Goal: Transaction & Acquisition: Purchase product/service

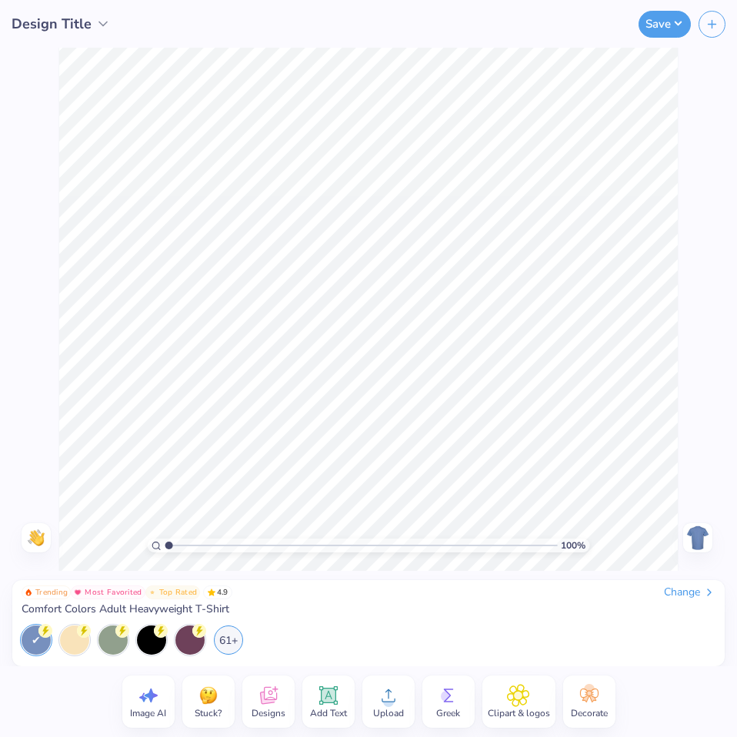
click at [693, 595] on div "Change" at bounding box center [690, 593] width 52 height 14
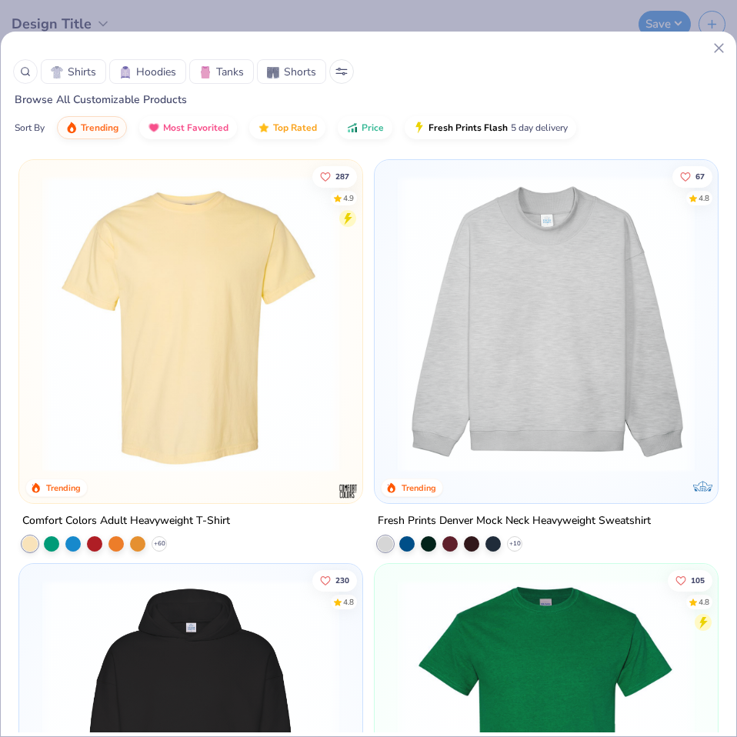
click at [89, 75] on span "Shirts" at bounding box center [82, 72] width 28 height 16
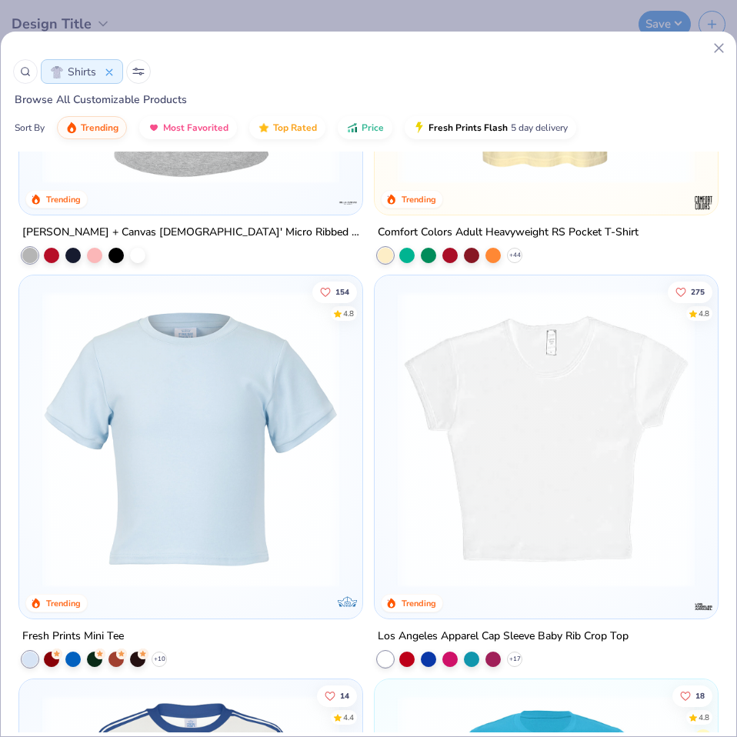
scroll to position [616, 0]
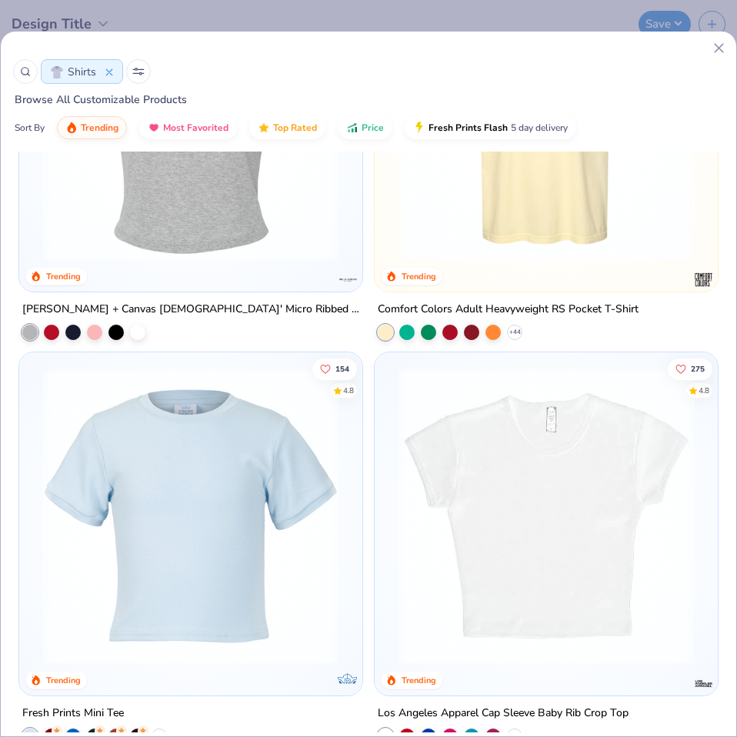
click at [511, 578] on img at bounding box center [546, 516] width 312 height 297
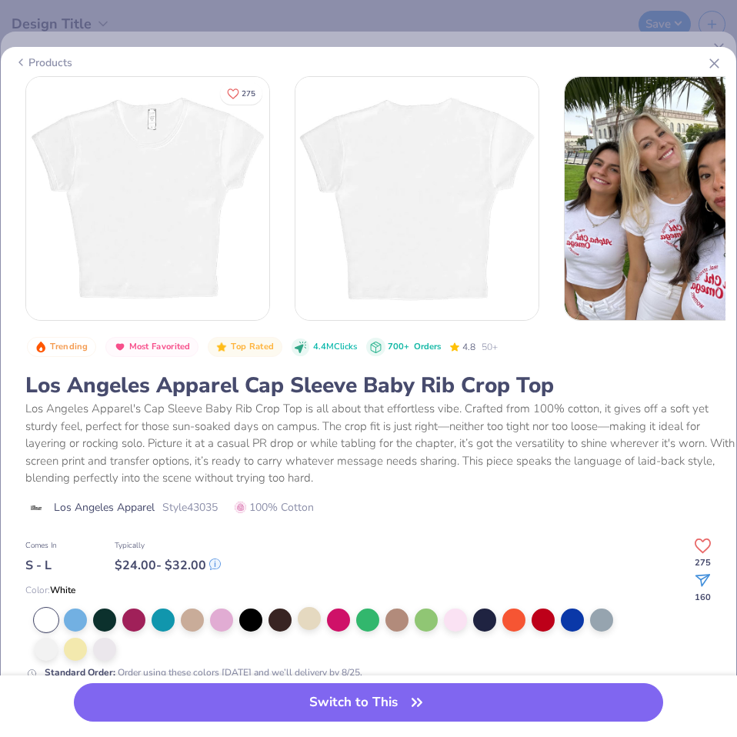
click at [302, 623] on div at bounding box center [309, 618] width 23 height 23
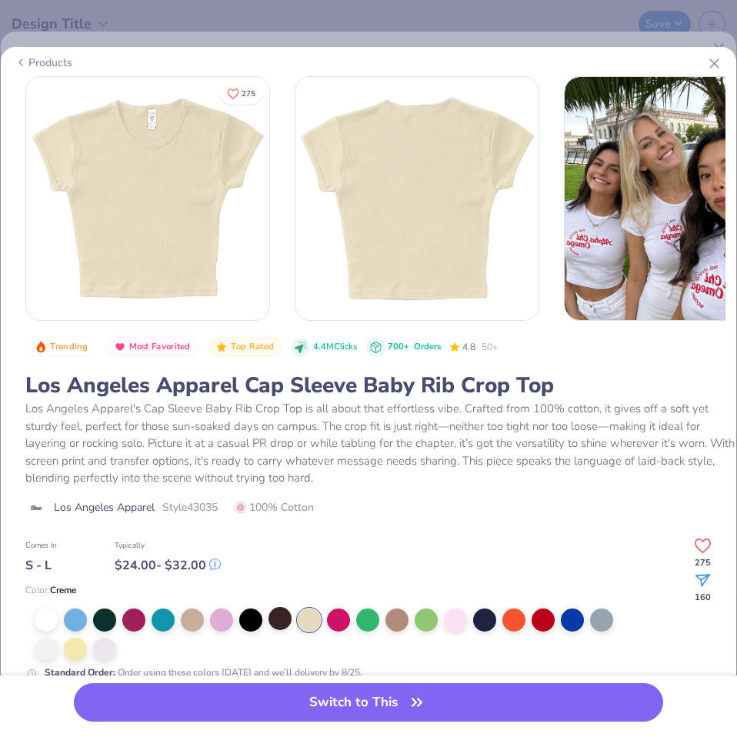
scroll to position [77, 0]
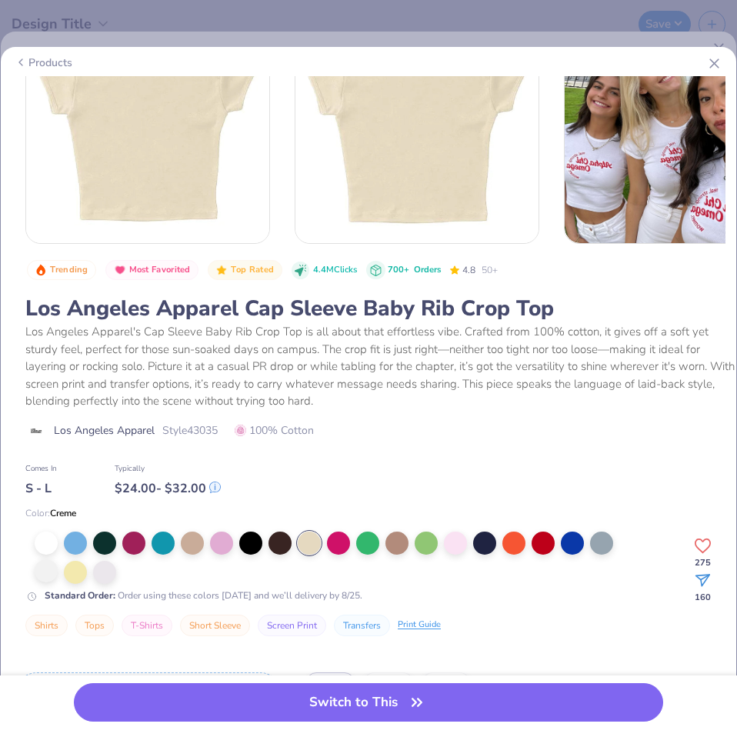
click at [46, 576] on div at bounding box center [46, 571] width 23 height 23
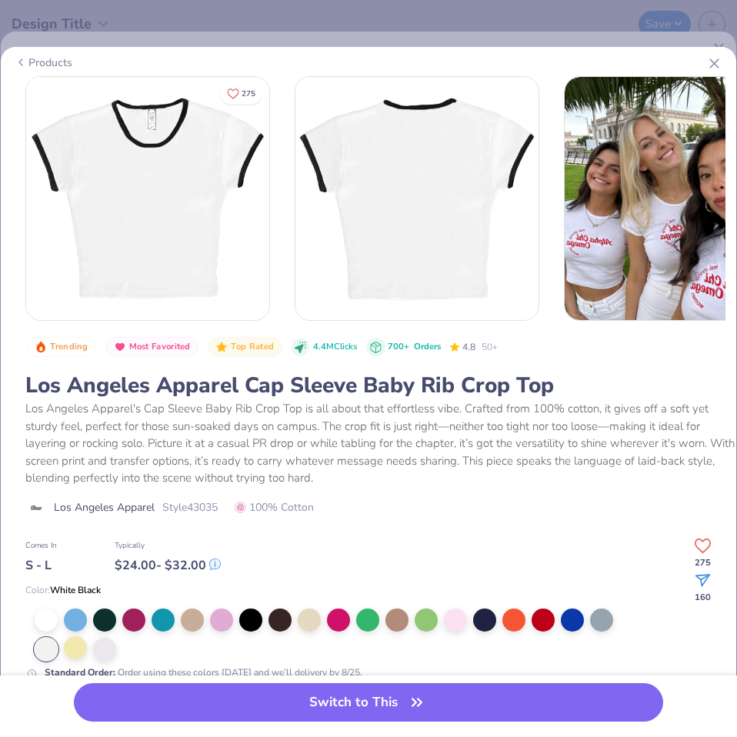
click at [83, 647] on div at bounding box center [75, 647] width 23 height 23
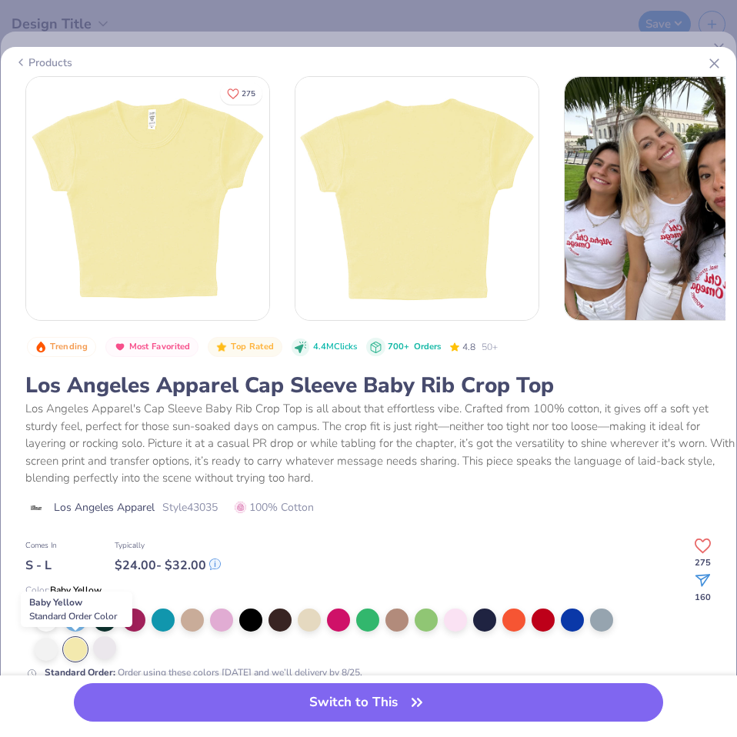
click at [105, 646] on div at bounding box center [104, 647] width 23 height 23
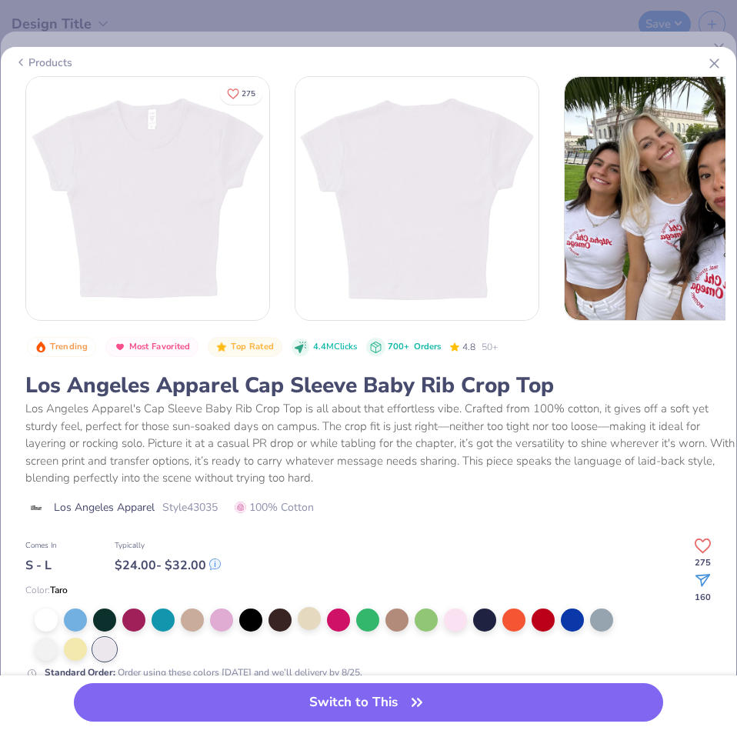
click at [302, 623] on div at bounding box center [309, 618] width 23 height 23
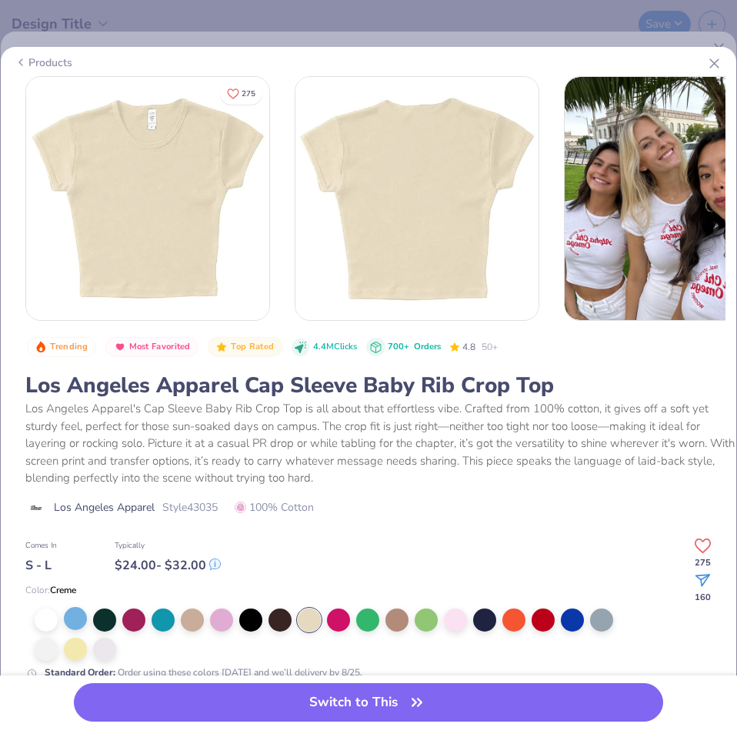
click at [75, 623] on div at bounding box center [75, 618] width 23 height 23
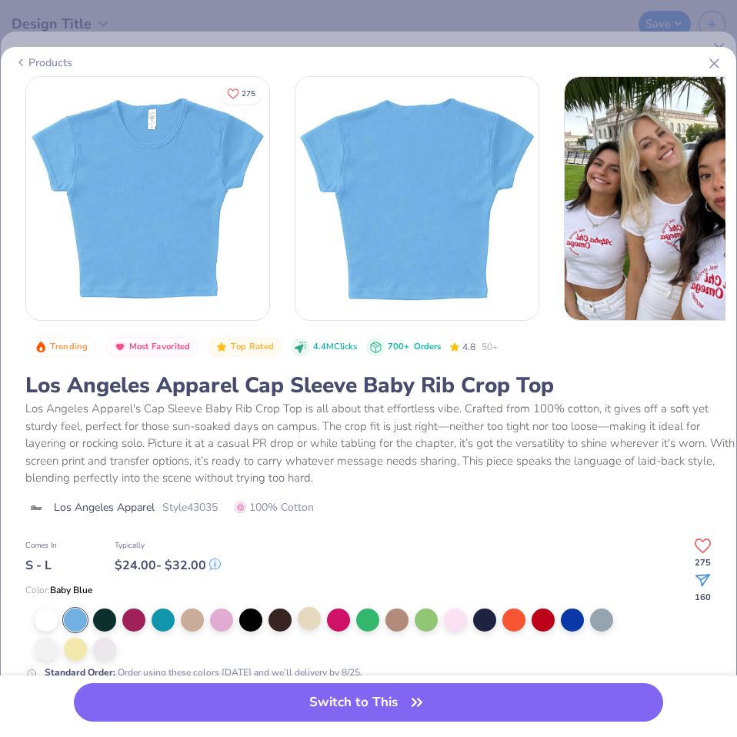
click at [304, 618] on div at bounding box center [309, 618] width 23 height 23
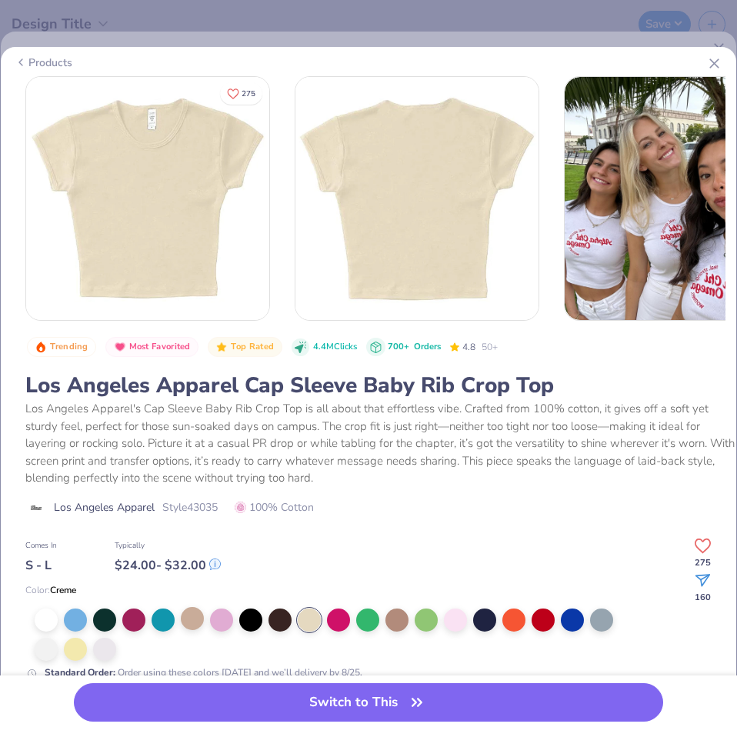
click at [195, 621] on div at bounding box center [192, 618] width 23 height 23
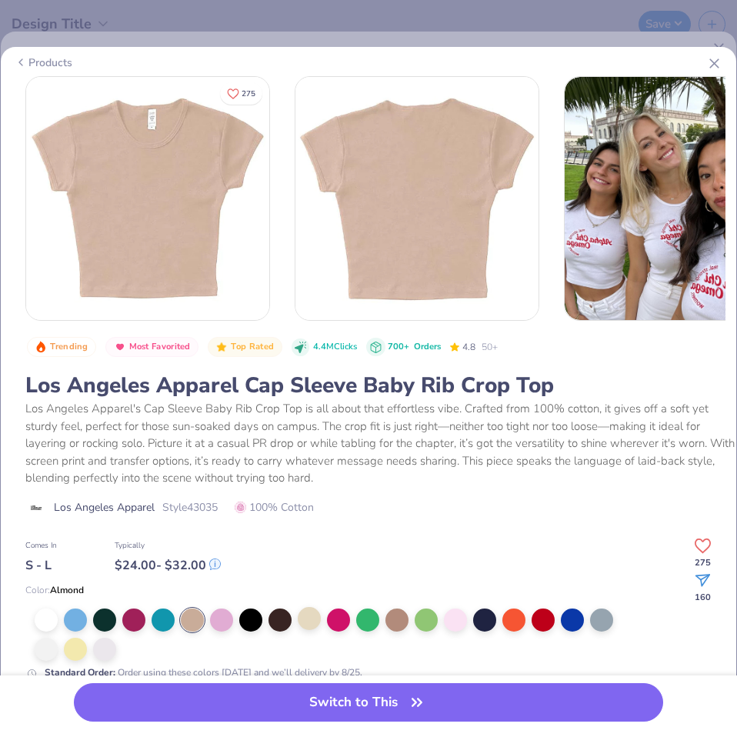
click at [303, 622] on div at bounding box center [309, 618] width 23 height 23
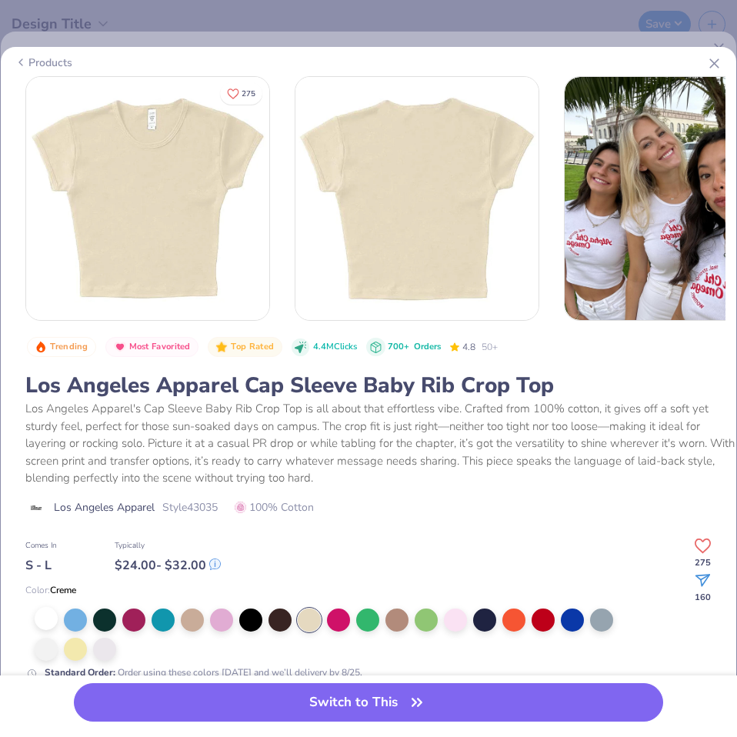
click at [55, 630] on div at bounding box center [46, 618] width 23 height 23
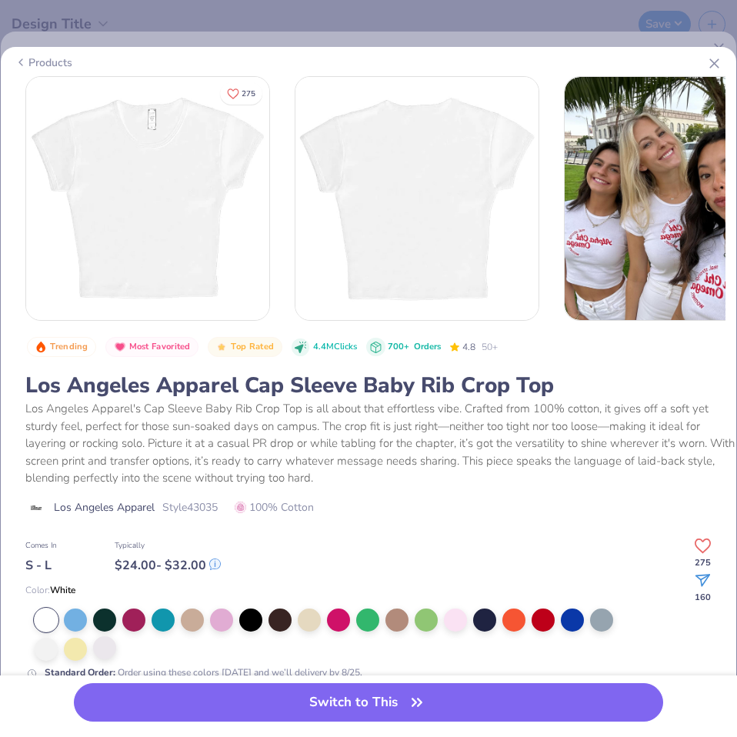
click at [109, 654] on div at bounding box center [104, 647] width 23 height 23
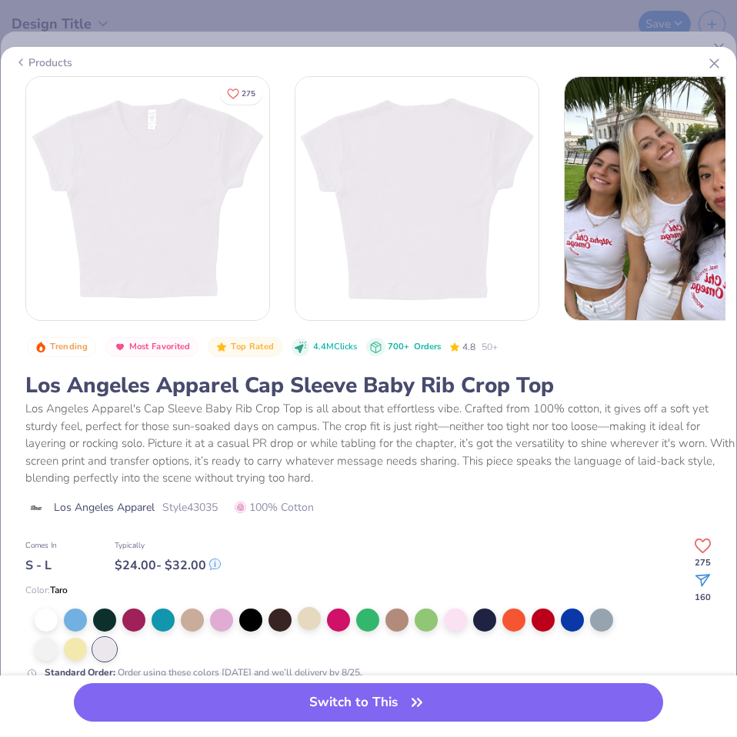
click at [308, 623] on div at bounding box center [309, 618] width 23 height 23
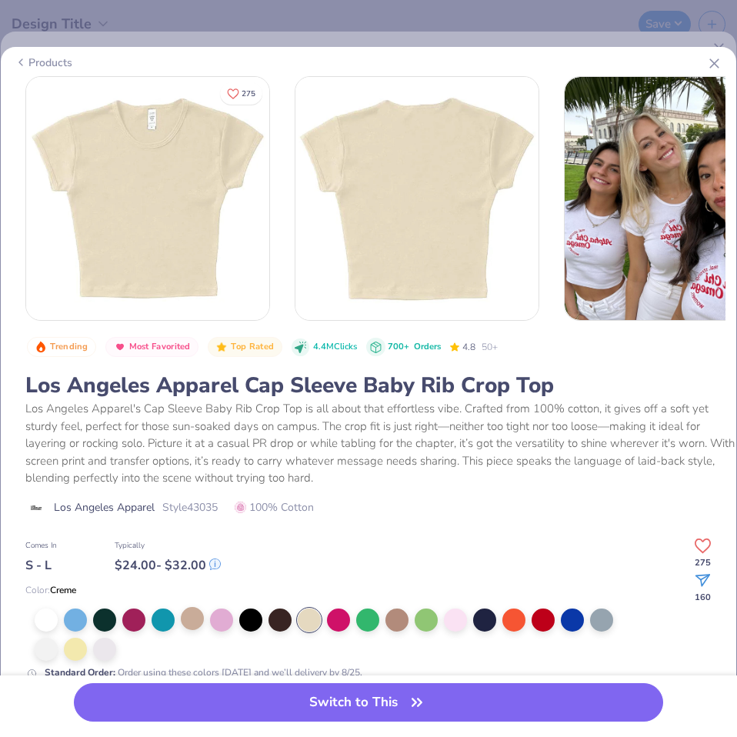
click at [194, 623] on div at bounding box center [192, 618] width 23 height 23
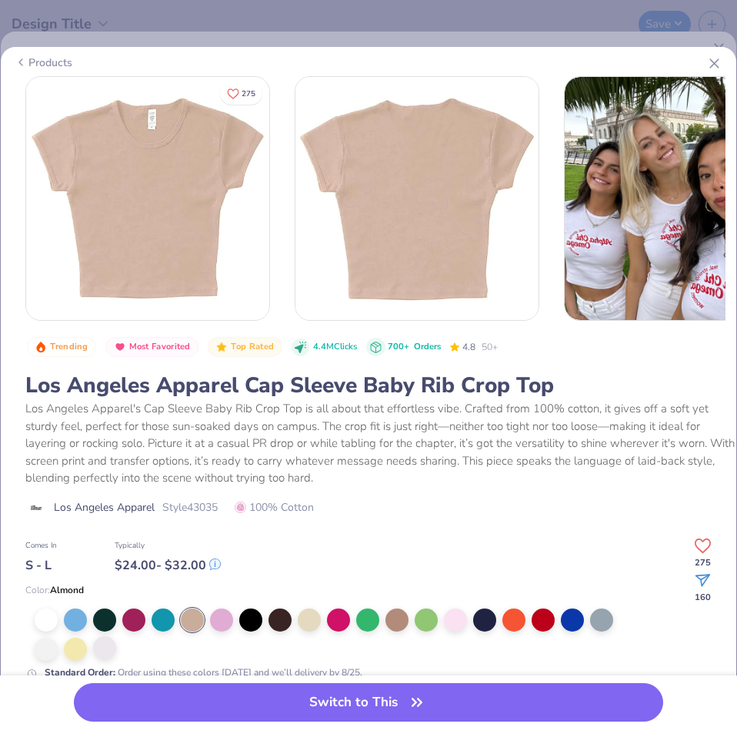
click at [111, 646] on div at bounding box center [104, 647] width 23 height 23
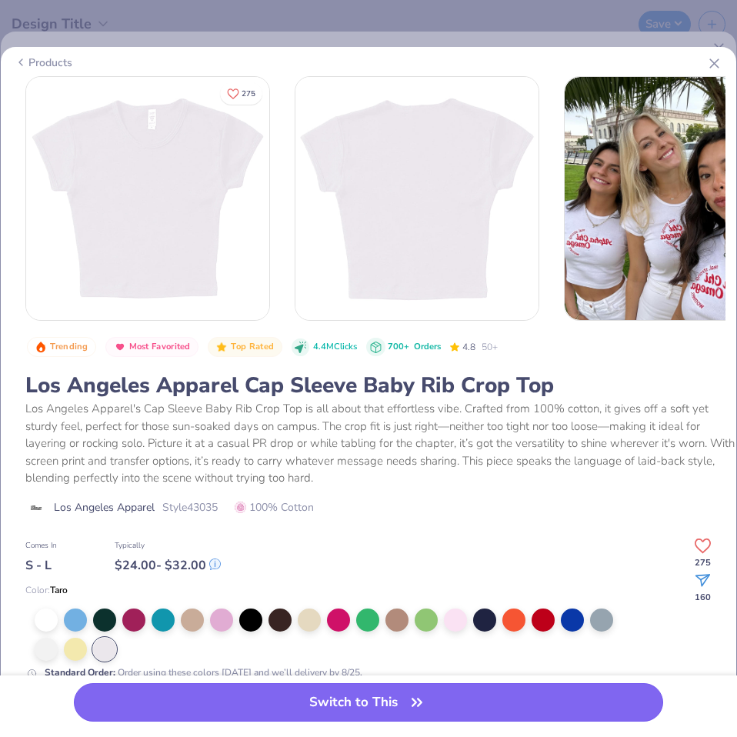
click at [218, 703] on button "Switch to This" at bounding box center [369, 702] width 590 height 38
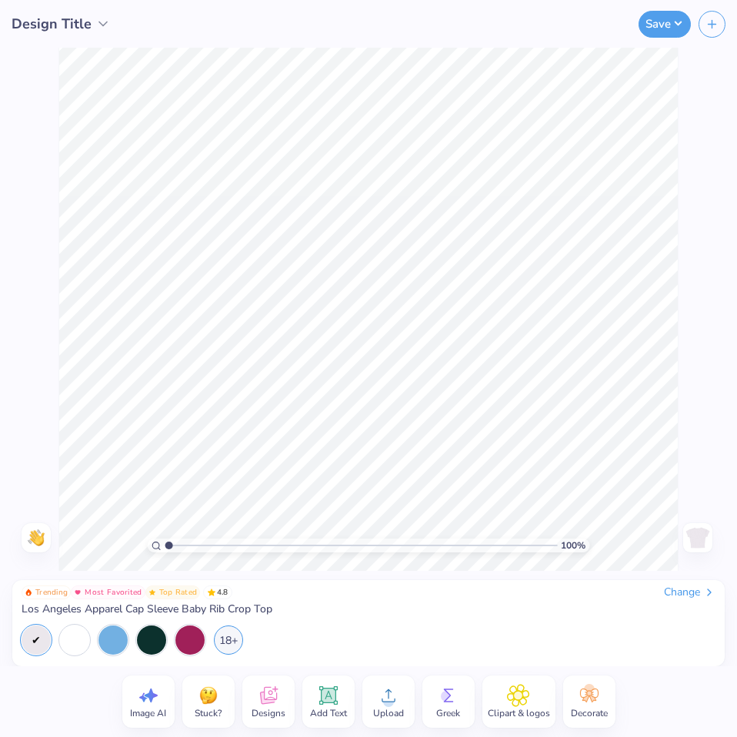
click at [262, 703] on icon at bounding box center [267, 698] width 15 height 12
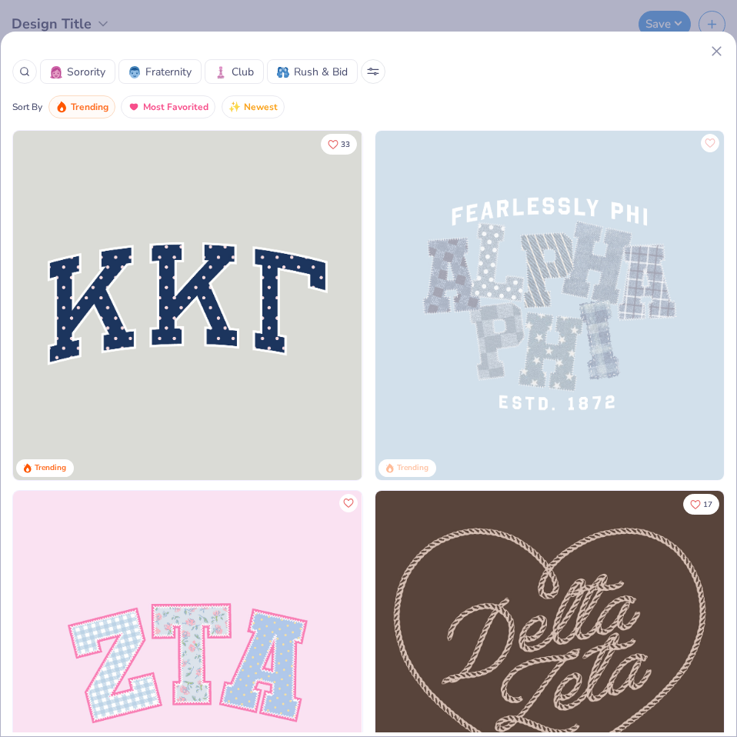
click at [715, 55] on icon at bounding box center [717, 51] width 16 height 16
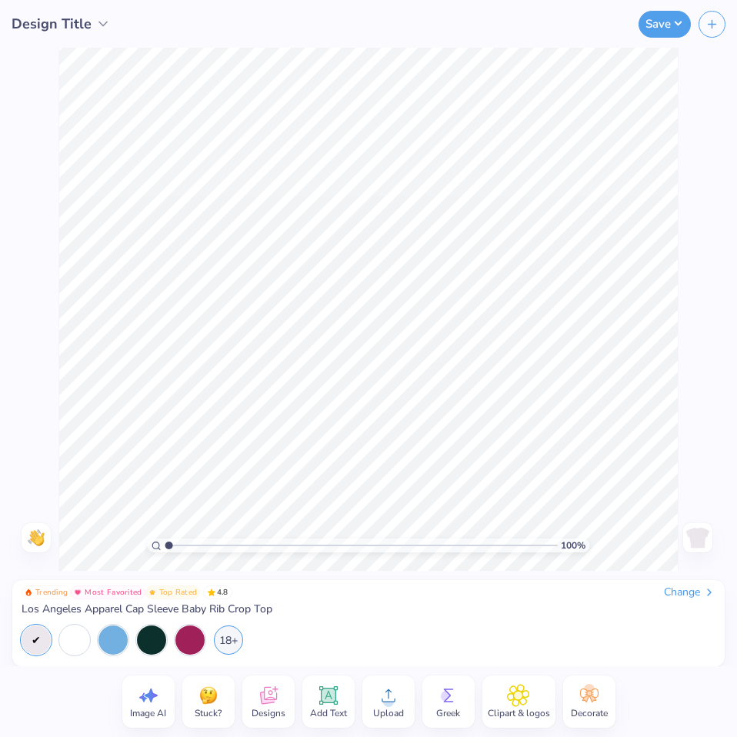
click at [392, 690] on icon at bounding box center [388, 695] width 23 height 23
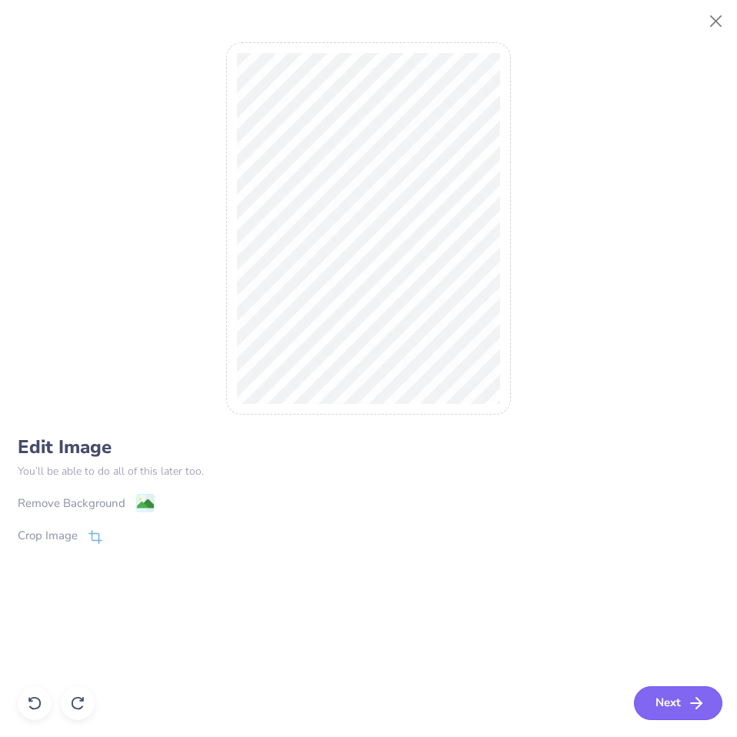
click at [663, 711] on button "Next" at bounding box center [678, 704] width 89 height 34
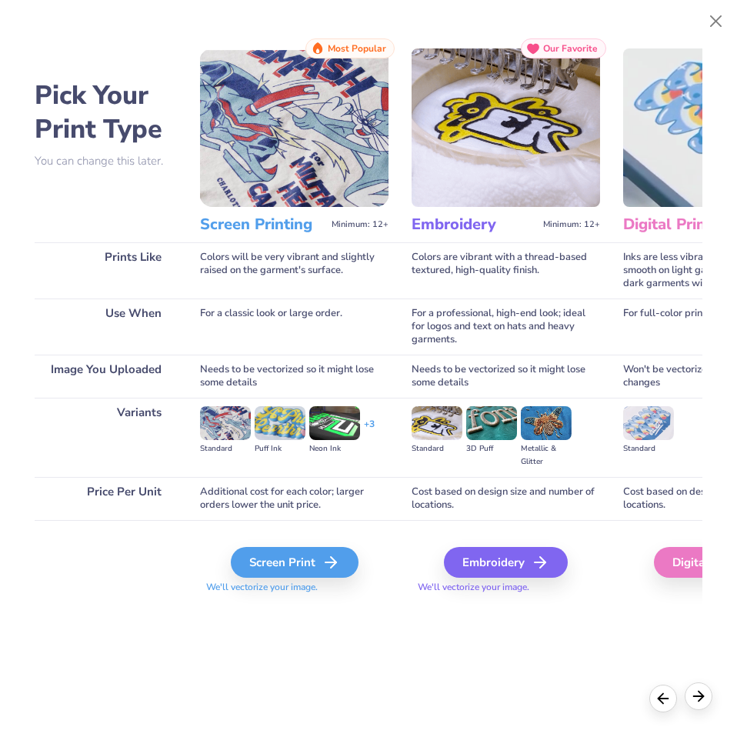
click at [702, 700] on icon at bounding box center [698, 696] width 17 height 17
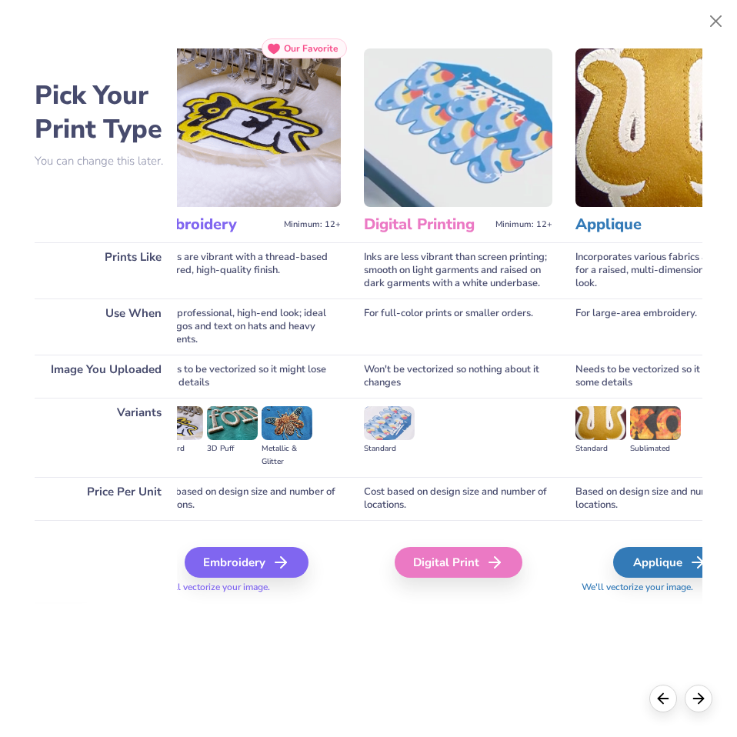
scroll to position [0, 334]
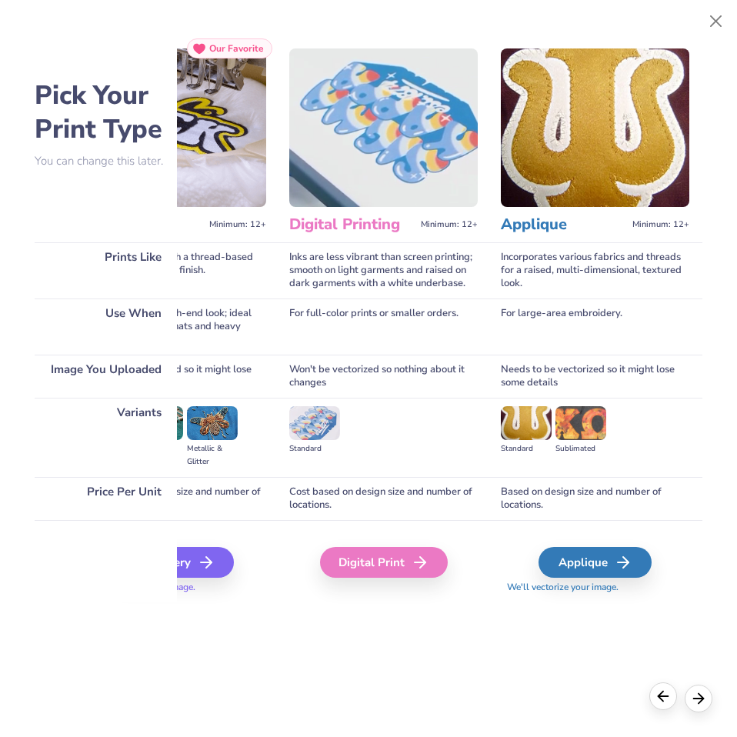
click at [663, 700] on icon at bounding box center [663, 696] width 17 height 17
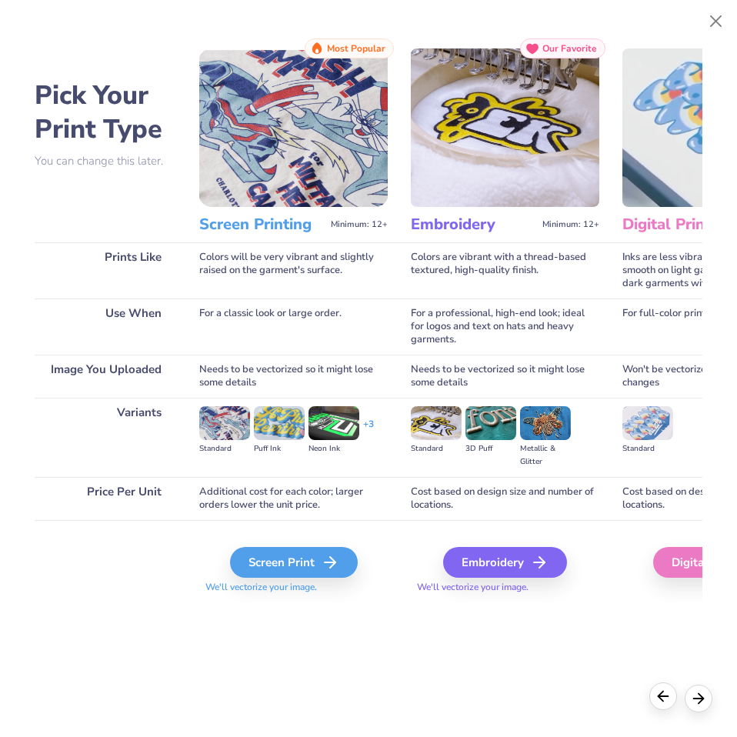
scroll to position [0, 0]
click at [316, 570] on div "Screen Print" at bounding box center [297, 562] width 128 height 31
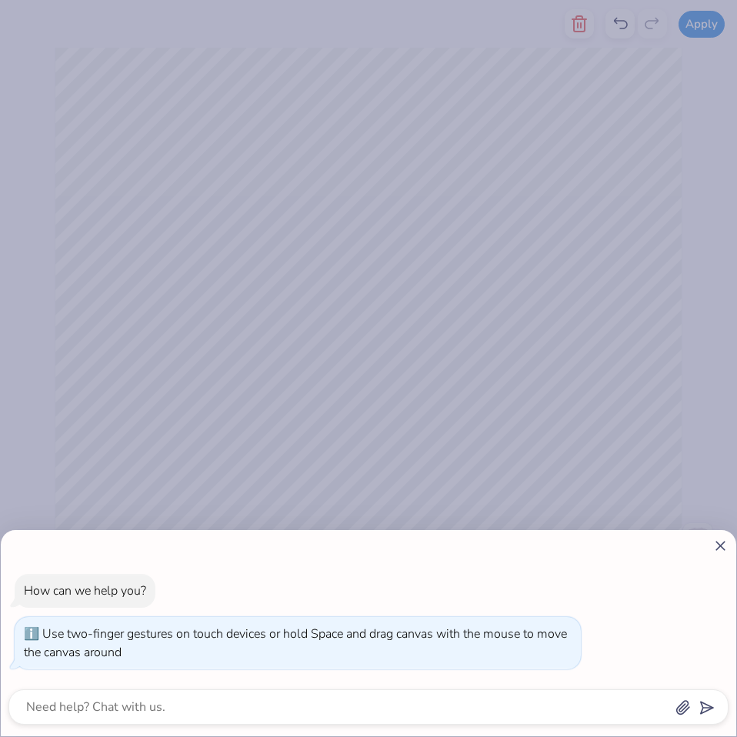
type input "1"
click at [165, 544] on input "range" at bounding box center [361, 546] width 393 height 14
click at [714, 554] on div "How can we help you? Use two-finger gestures on touch devices or hold Space and…" at bounding box center [369, 633] width 736 height 206
click at [717, 552] on icon at bounding box center [721, 546] width 16 height 16
type textarea "x"
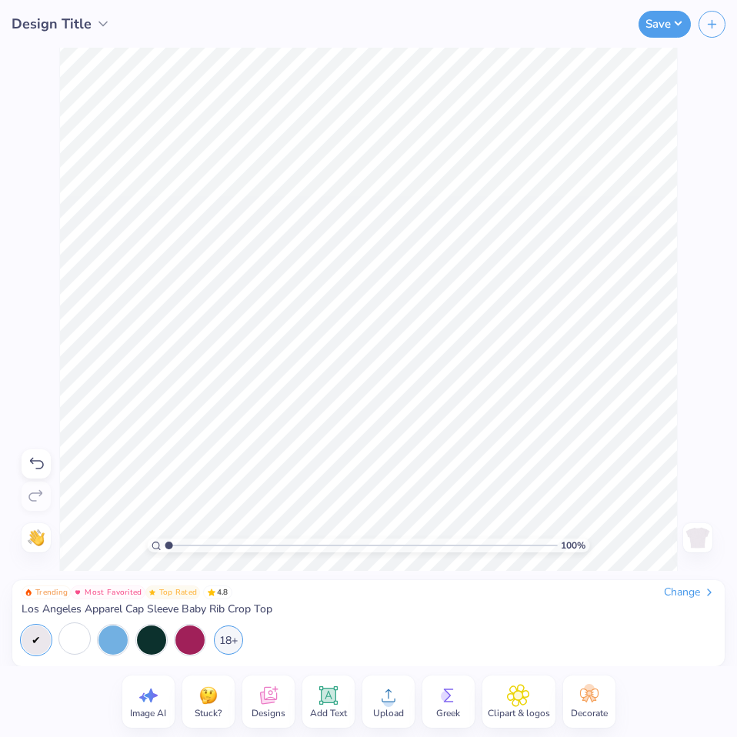
click at [60, 651] on div at bounding box center [74, 638] width 29 height 29
click at [30, 635] on div at bounding box center [36, 640] width 29 height 29
click at [239, 634] on div "18+" at bounding box center [228, 638] width 29 height 29
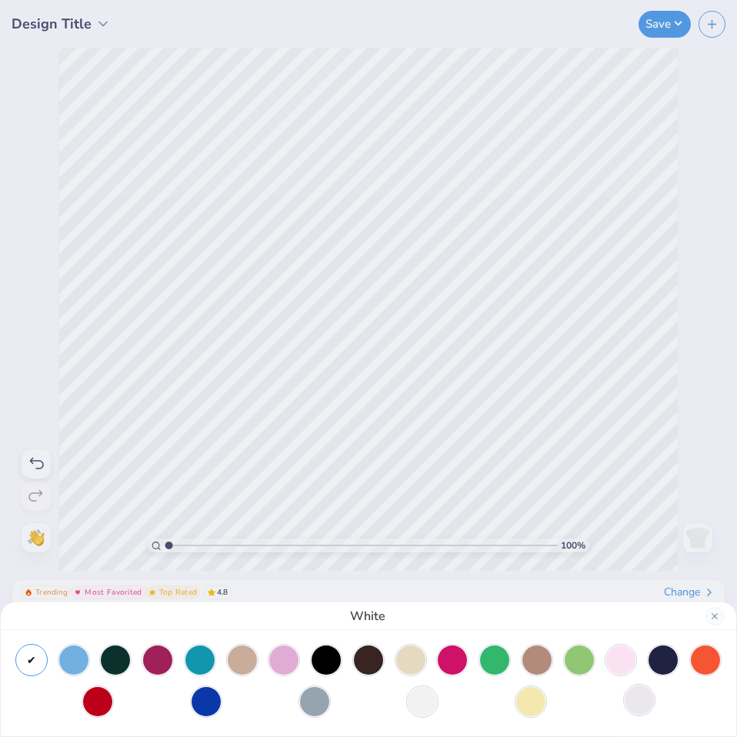
click at [653, 703] on div at bounding box center [639, 700] width 29 height 29
click at [406, 658] on div at bounding box center [410, 658] width 29 height 29
click at [15, 669] on div at bounding box center [369, 683] width 736 height 106
click at [24, 663] on div at bounding box center [31, 658] width 29 height 29
click at [199, 658] on div at bounding box center [199, 658] width 29 height 29
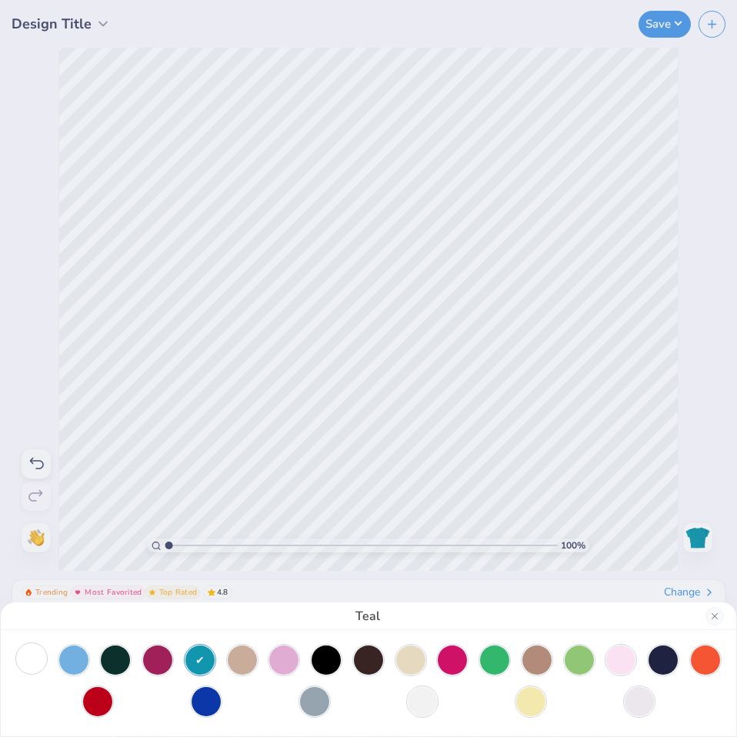
click at [24, 670] on div at bounding box center [31, 658] width 29 height 29
click at [237, 488] on div "White" at bounding box center [368, 368] width 737 height 737
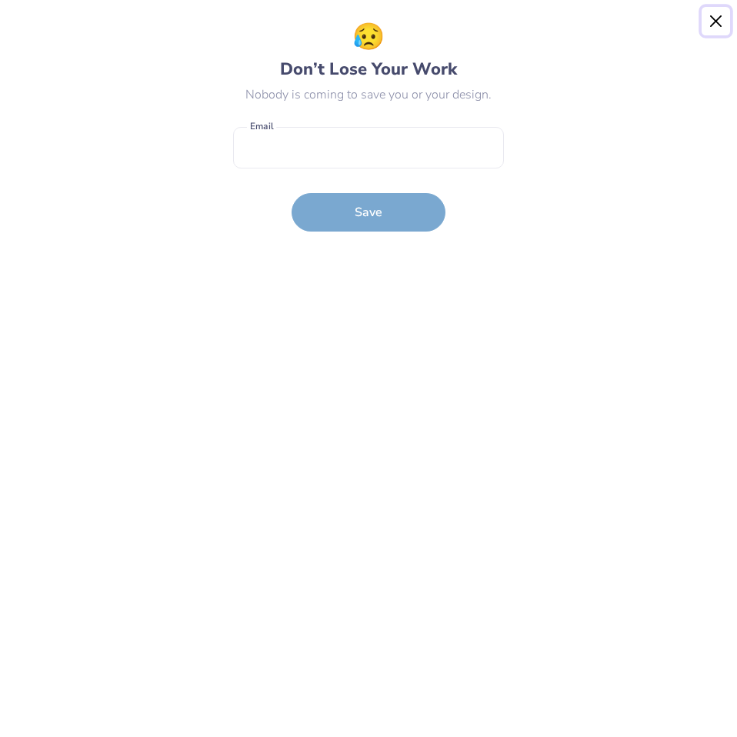
click at [726, 22] on button "Close" at bounding box center [716, 21] width 29 height 29
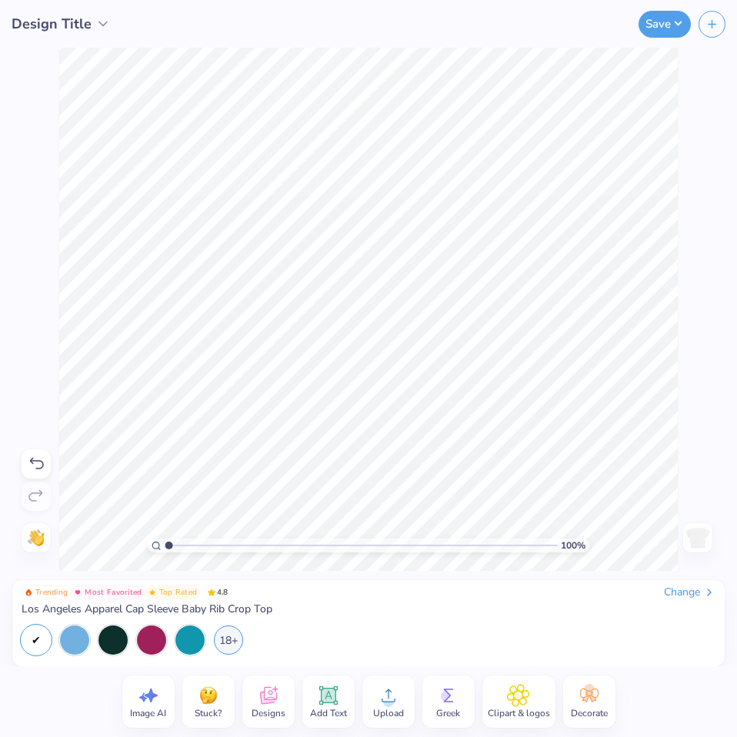
click at [316, 704] on div "Add Text" at bounding box center [328, 702] width 52 height 52
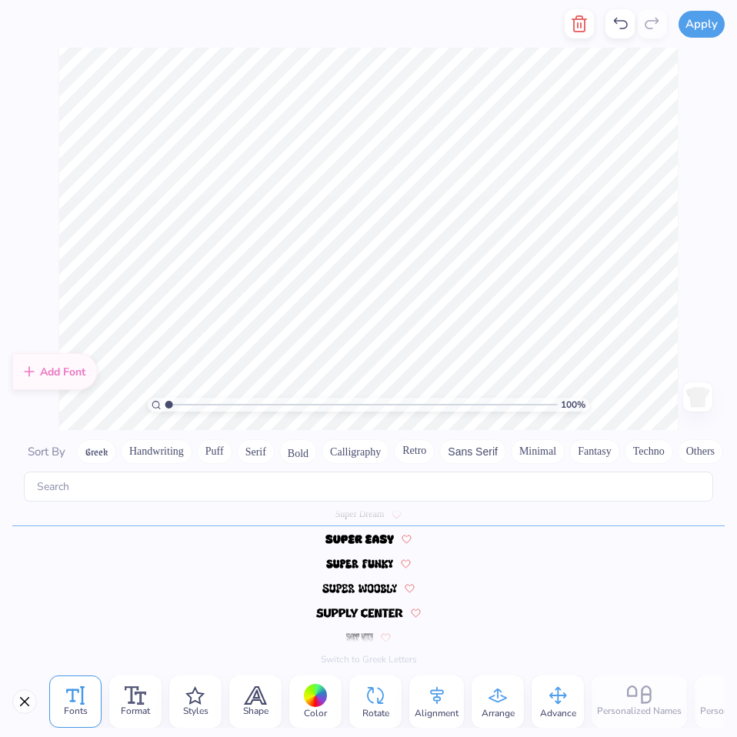
scroll to position [13, 6]
type textarea "save water drink teddy tears"
click at [444, 688] on icon at bounding box center [437, 695] width 23 height 23
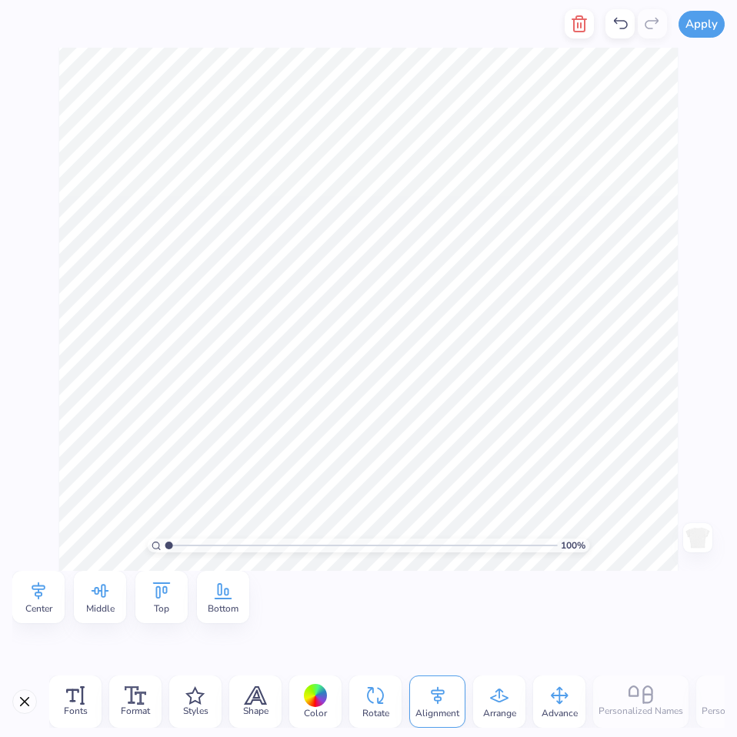
click at [444, 689] on icon at bounding box center [437, 695] width 23 height 23
click at [444, 690] on icon at bounding box center [437, 695] width 23 height 23
click at [96, 598] on icon at bounding box center [100, 591] width 23 height 23
click at [33, 603] on span "Center" at bounding box center [38, 609] width 27 height 12
click at [36, 591] on icon at bounding box center [38, 591] width 23 height 23
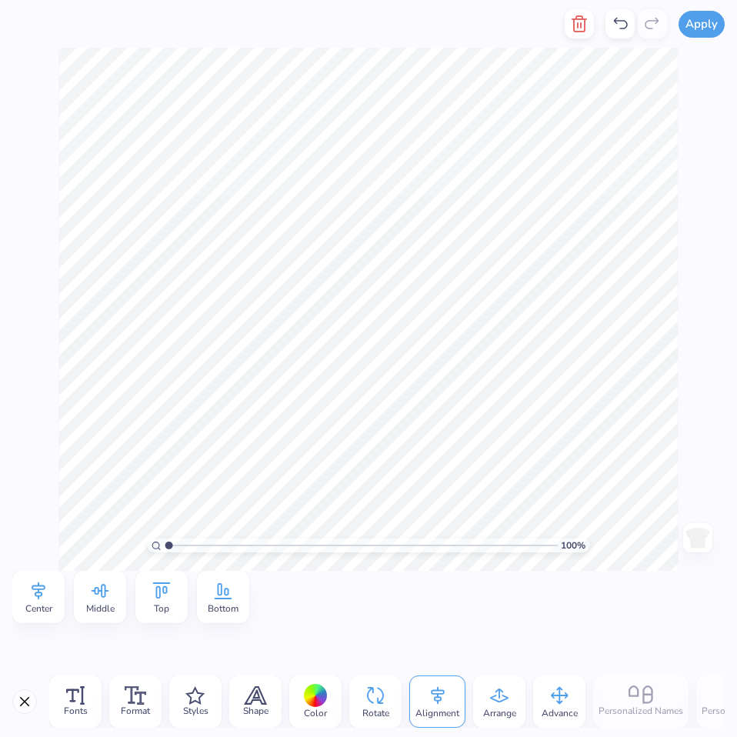
click at [36, 591] on icon at bounding box center [38, 591] width 23 height 23
click at [40, 601] on icon at bounding box center [38, 591] width 23 height 23
click at [456, 589] on div "Center Middle Top Bottom" at bounding box center [368, 597] width 713 height 52
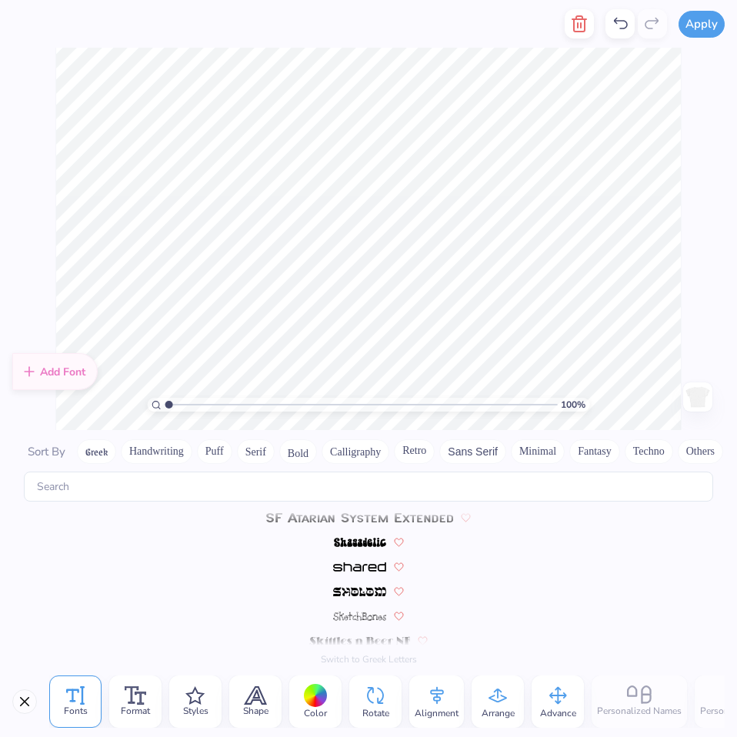
scroll to position [6707, 0]
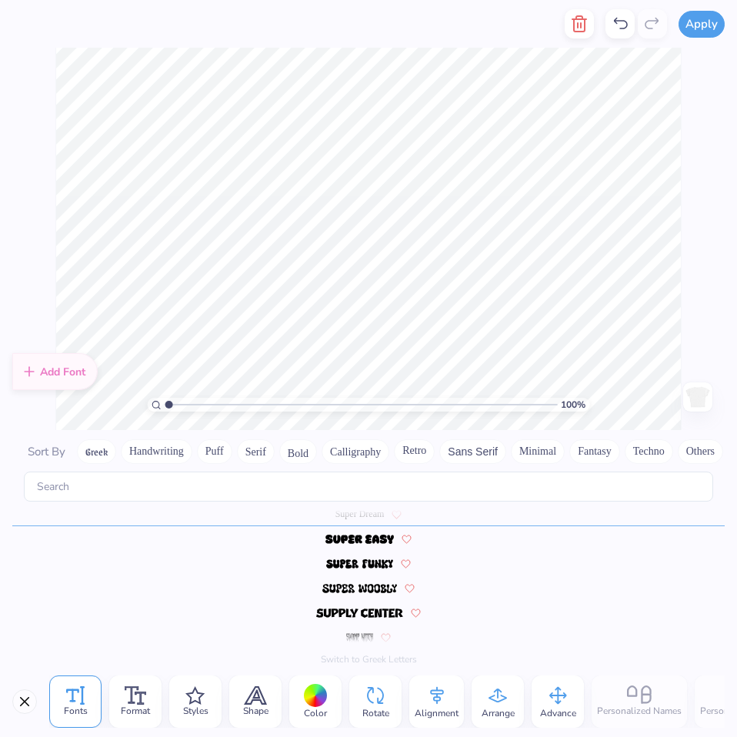
click at [377, 584] on img at bounding box center [359, 588] width 75 height 9
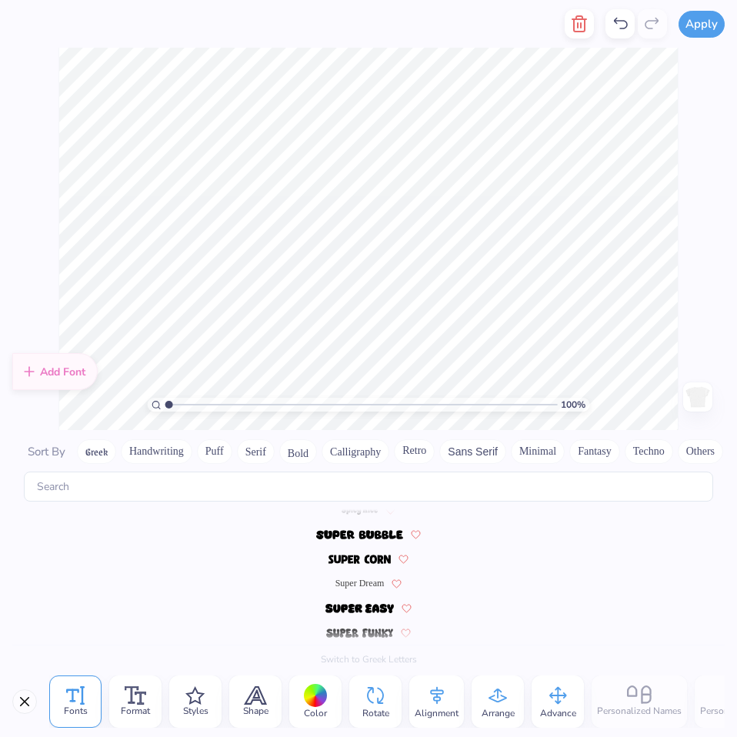
scroll to position [6620, 0]
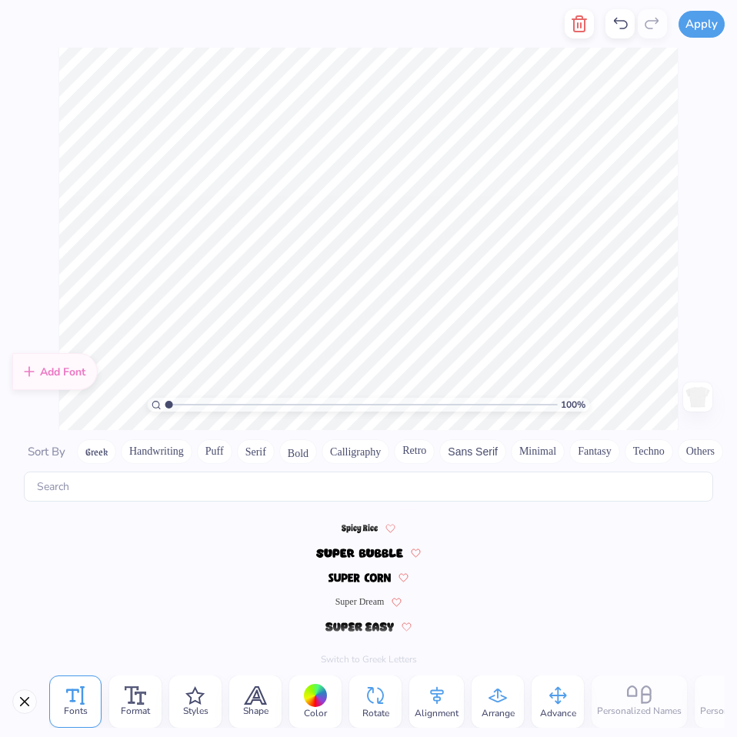
click at [615, 32] on icon at bounding box center [620, 24] width 18 height 18
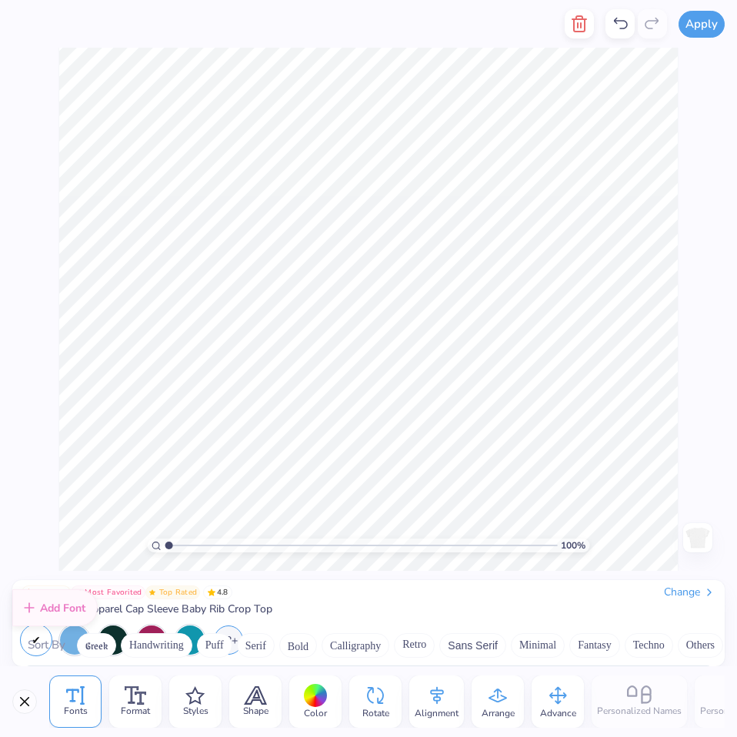
scroll to position [0, 0]
